Goal: Entertainment & Leisure: Consume media (video, audio)

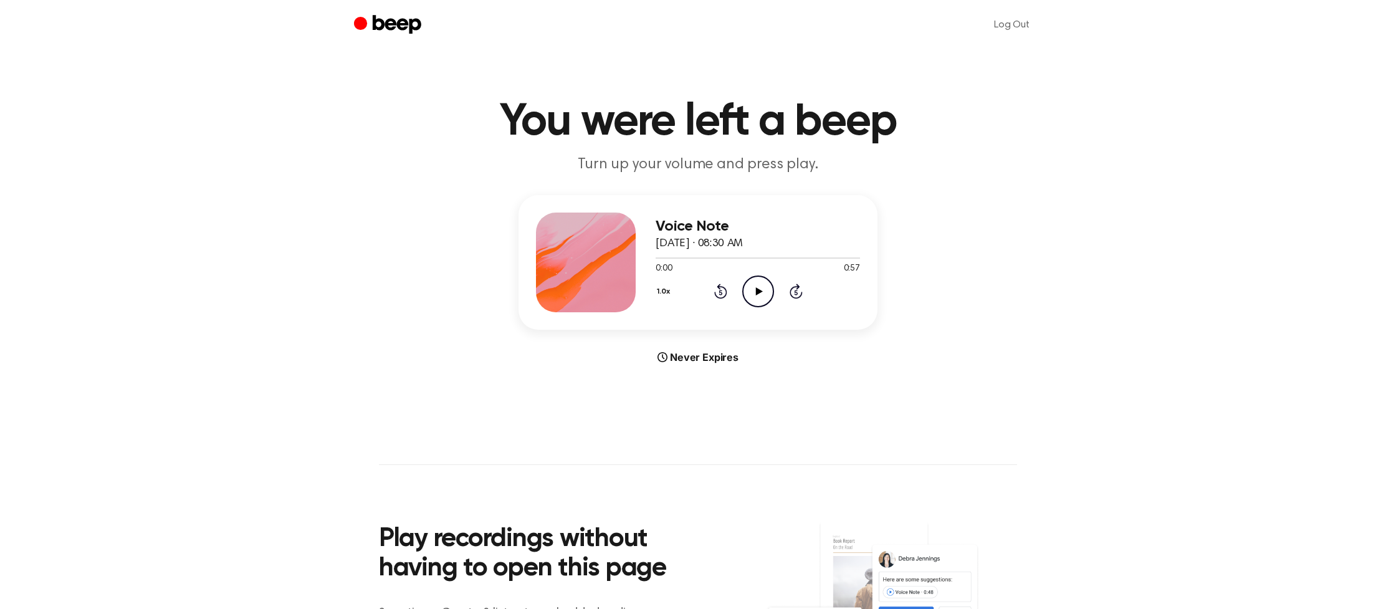
click at [758, 286] on icon "Play Audio" at bounding box center [758, 291] width 32 height 32
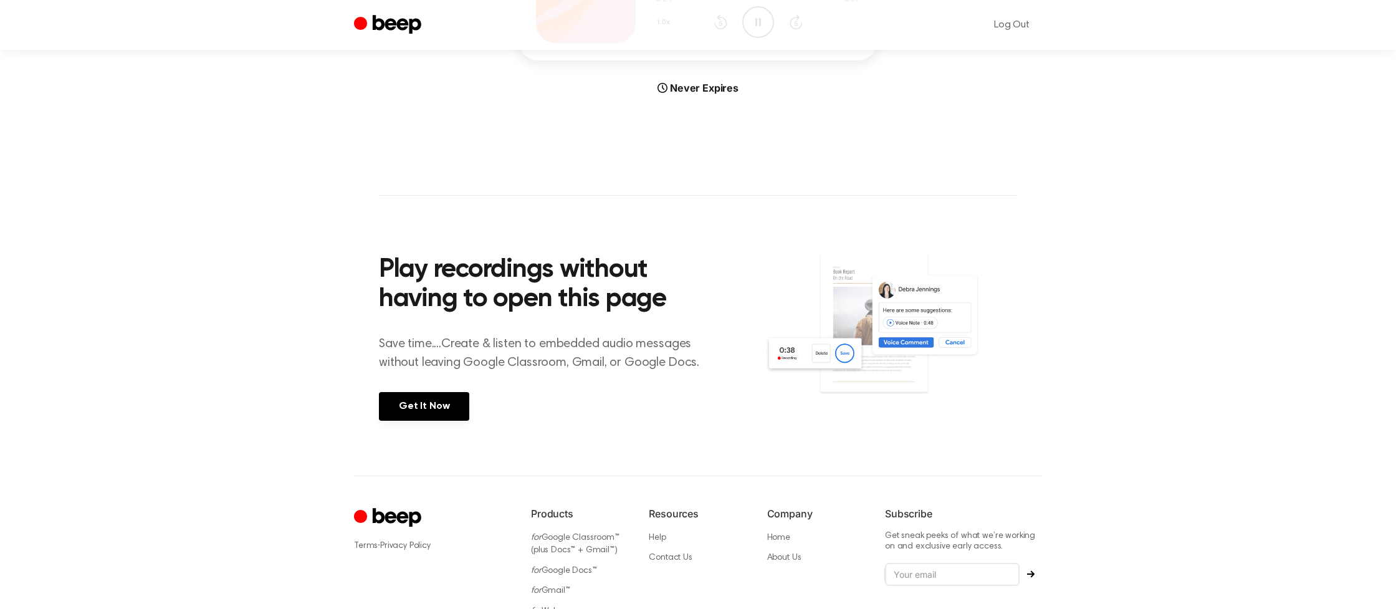
scroll to position [372, 0]
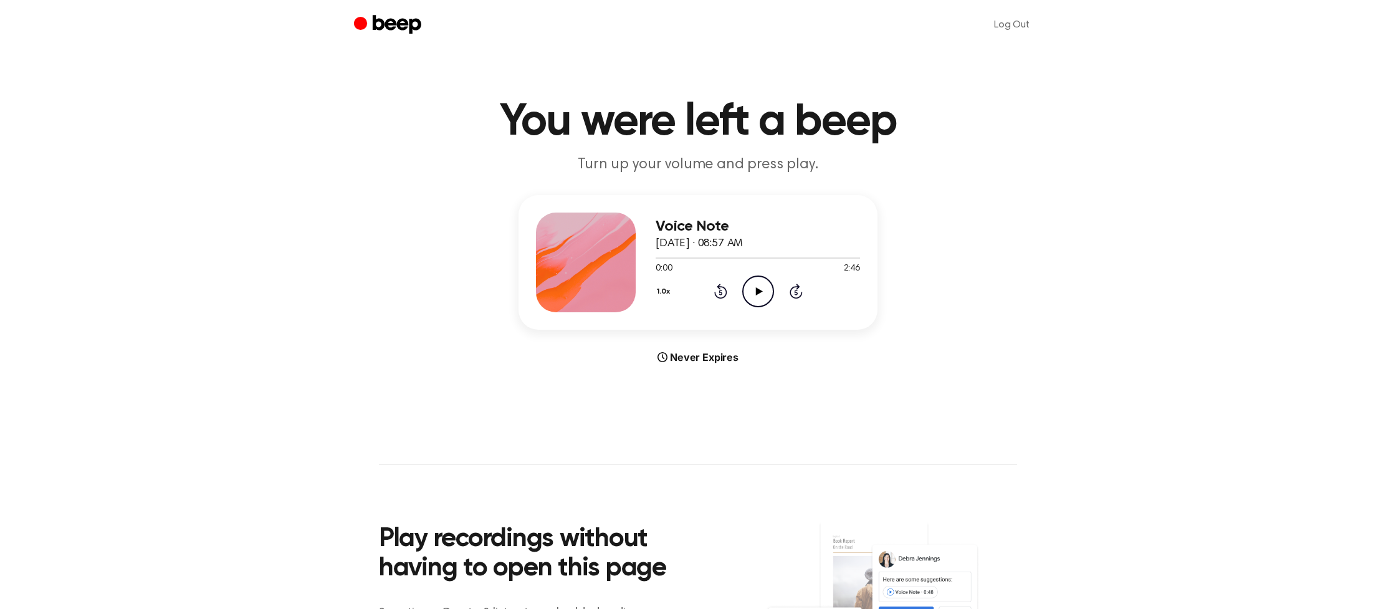
click at [762, 285] on icon "Play Audio" at bounding box center [758, 291] width 32 height 32
drag, startPoint x: 760, startPoint y: 282, endPoint x: 769, endPoint y: 271, distance: 13.7
click at [761, 280] on icon "Play Audio" at bounding box center [758, 291] width 32 height 32
click at [767, 295] on icon "Play Audio" at bounding box center [758, 291] width 32 height 32
click at [748, 284] on icon "Play Audio" at bounding box center [758, 291] width 32 height 32
